Goal: Check status: Check status

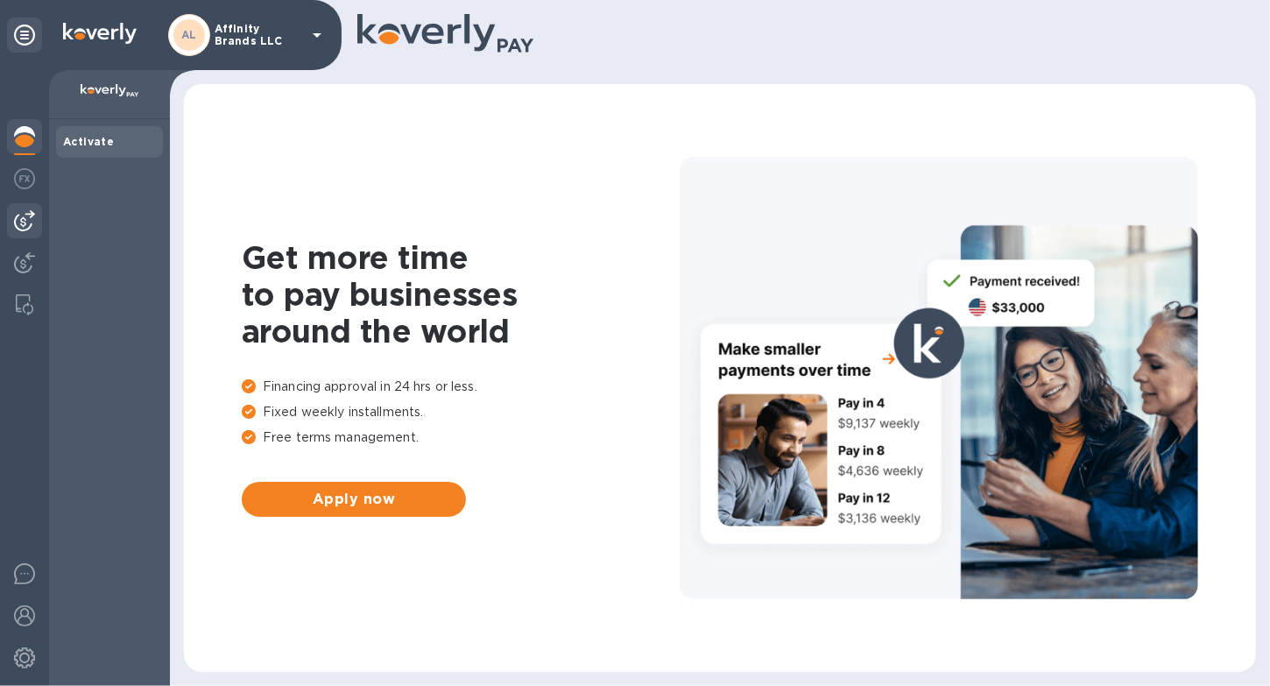
click at [18, 237] on div at bounding box center [24, 220] width 35 height 35
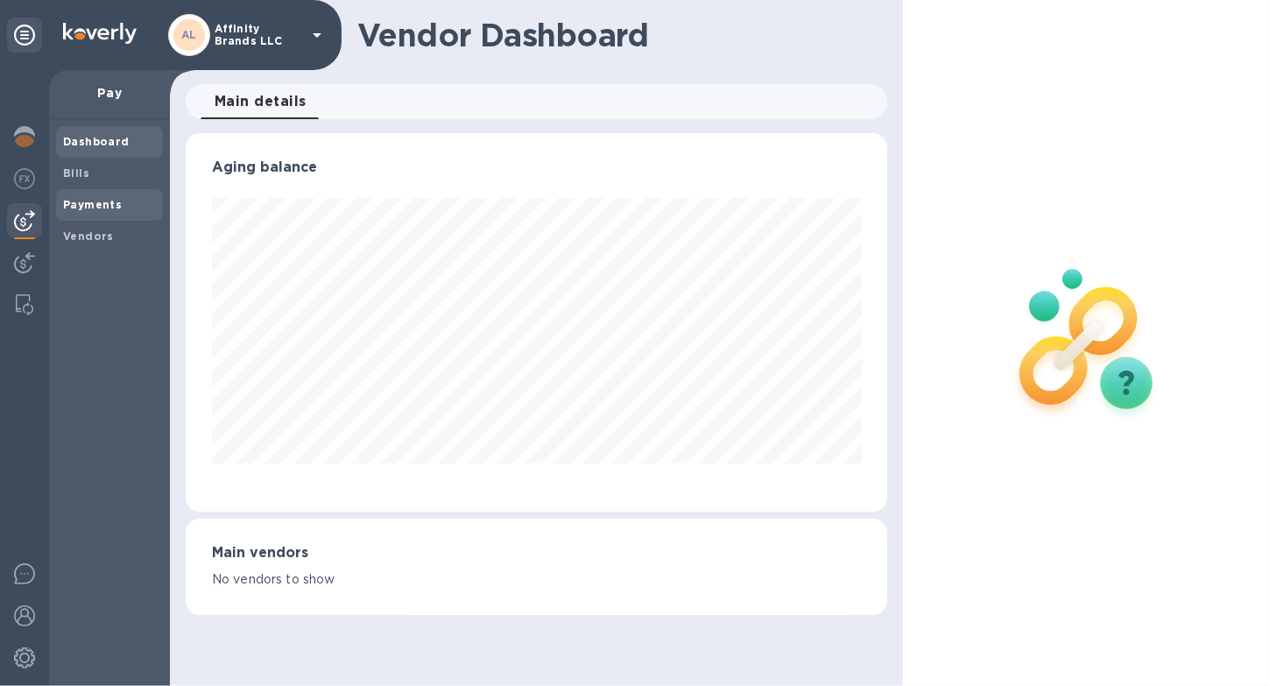
scroll to position [379, 702]
click at [84, 207] on b "Payments" at bounding box center [92, 204] width 59 height 13
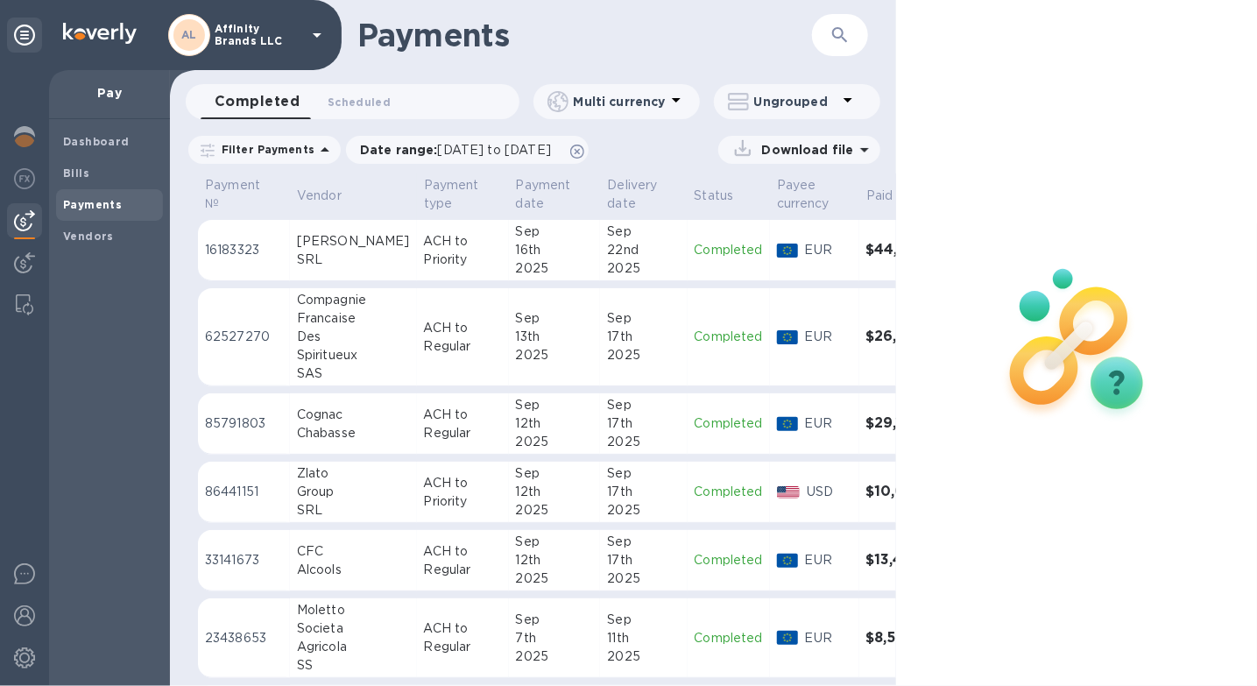
click at [442, 262] on p "ACH to Priority" at bounding box center [463, 250] width 78 height 37
